Goal: Information Seeking & Learning: Learn about a topic

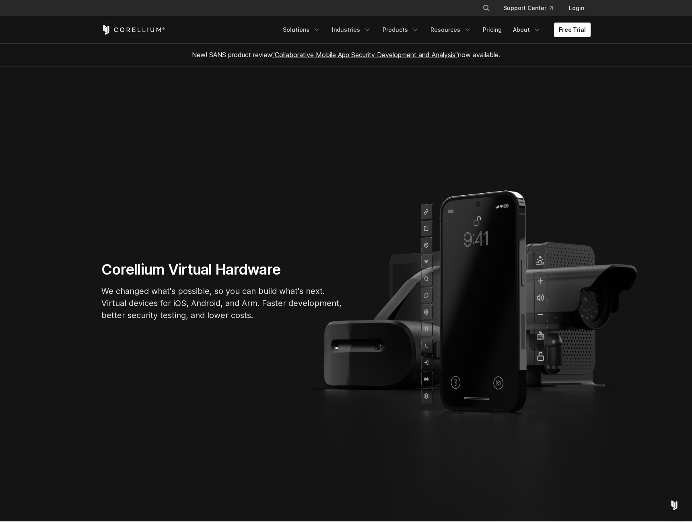
click at [201, 161] on section "Corellium Virtual Hardware We changed what's possible, so you can build what's …" at bounding box center [346, 293] width 692 height 455
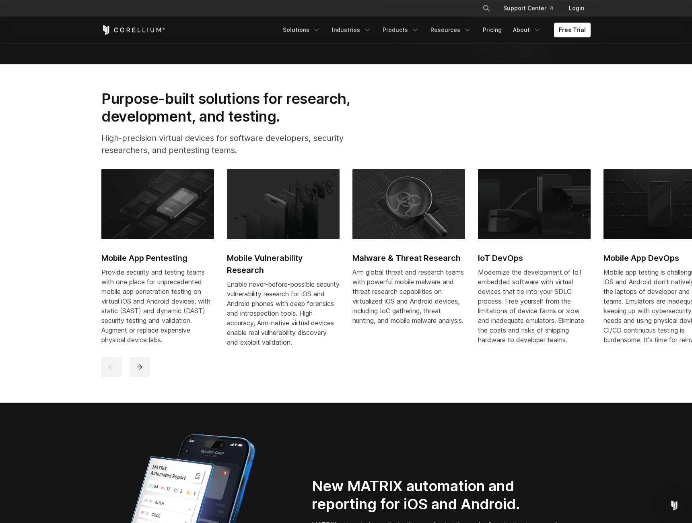
scroll to position [493, 0]
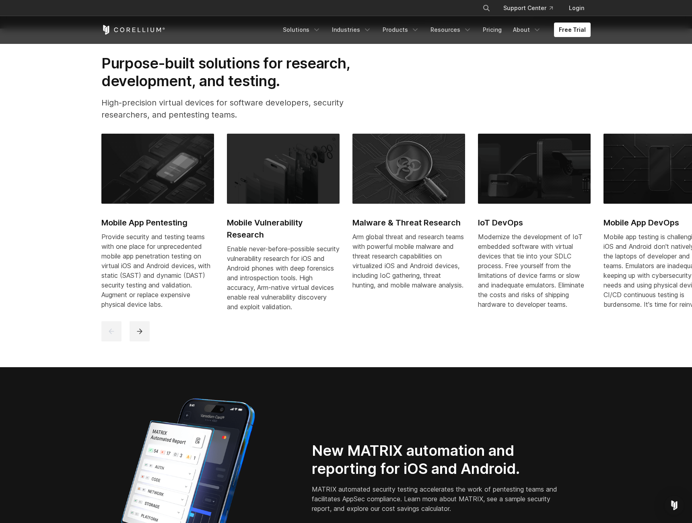
click at [176, 173] on img at bounding box center [157, 169] width 113 height 70
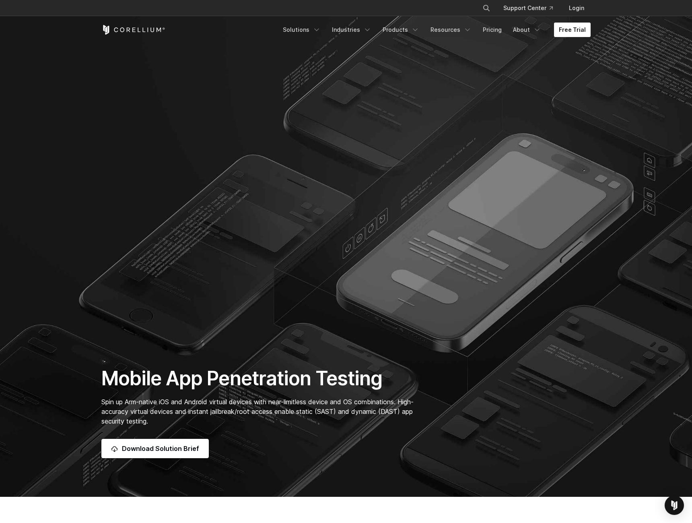
click at [576, 29] on link "Free Trial" at bounding box center [572, 30] width 37 height 14
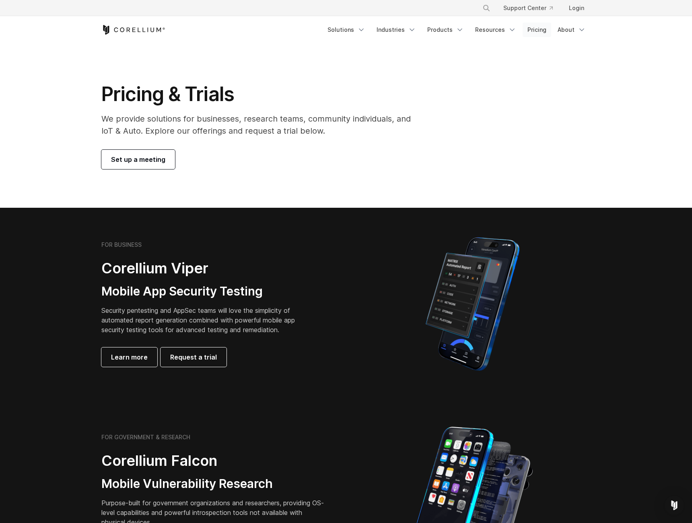
click at [548, 30] on link "Pricing" at bounding box center [537, 30] width 29 height 14
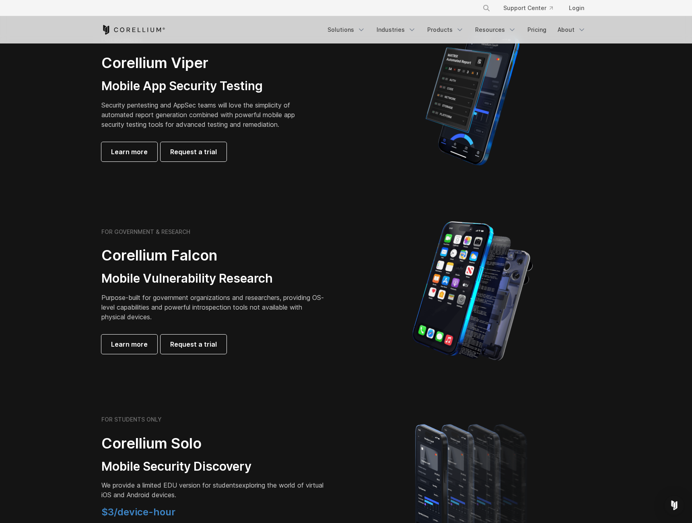
click at [157, 107] on p "Security pentesting and AppSec teams will love the simplicity of automated repo…" at bounding box center [204, 114] width 206 height 29
drag, startPoint x: 335, startPoint y: 41, endPoint x: 366, endPoint y: 48, distance: 32.6
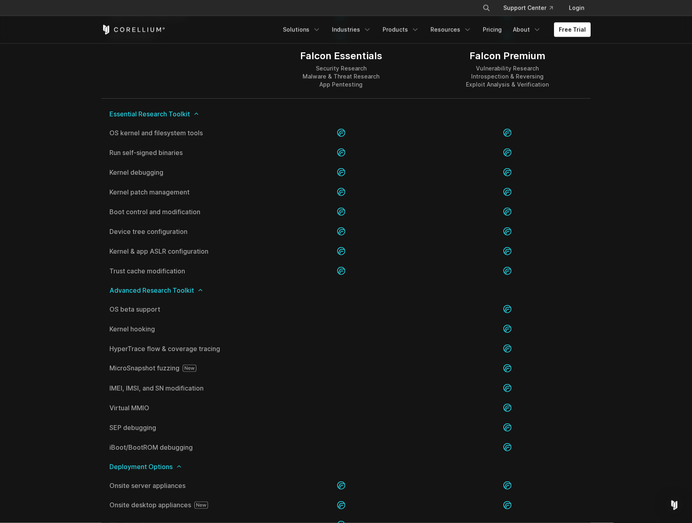
scroll to position [1971, 0]
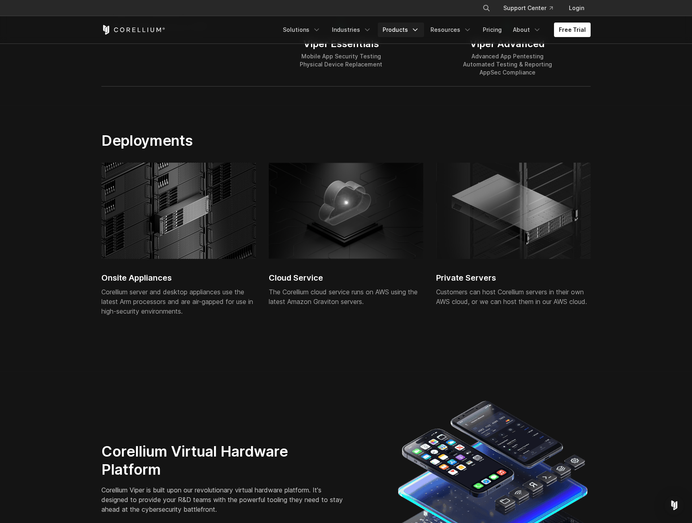
scroll to position [1437, 0]
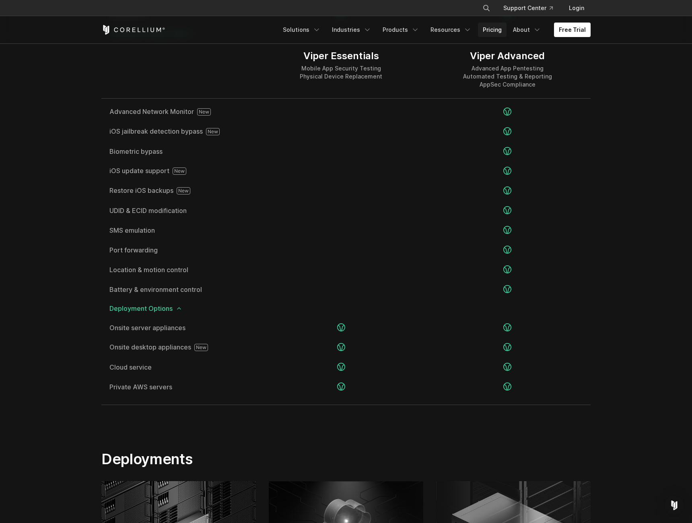
click at [494, 33] on link "Pricing" at bounding box center [492, 30] width 29 height 14
